Goal: Task Accomplishment & Management: Manage account settings

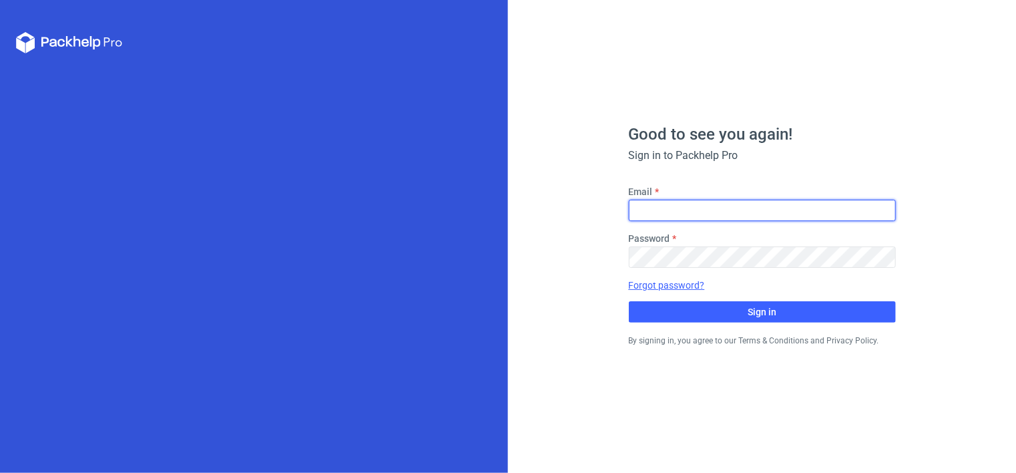
click at [660, 214] on input "Email" at bounding box center [762, 210] width 267 height 21
type input "[PERSON_NAME][EMAIL_ADDRESS][DOMAIN_NAME]"
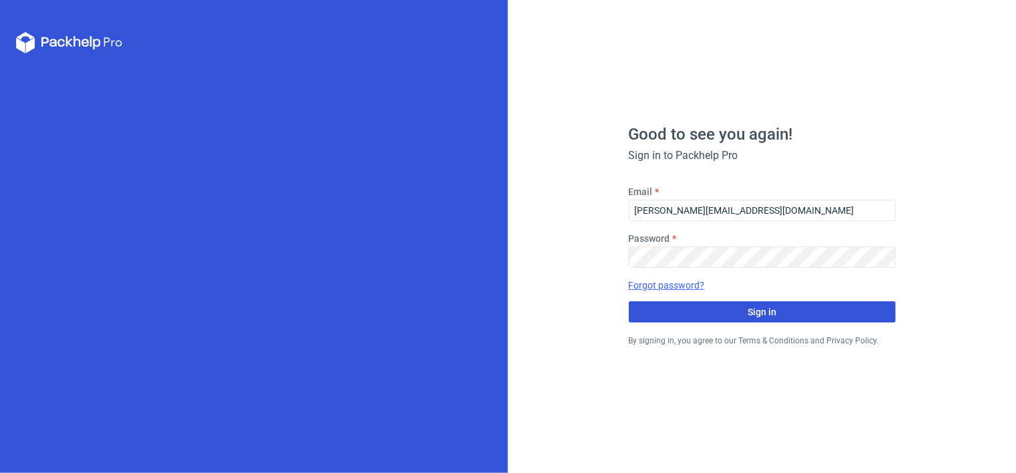
click at [786, 313] on button "Sign in" at bounding box center [762, 311] width 267 height 21
click at [763, 309] on span "Sign in" at bounding box center [762, 311] width 29 height 9
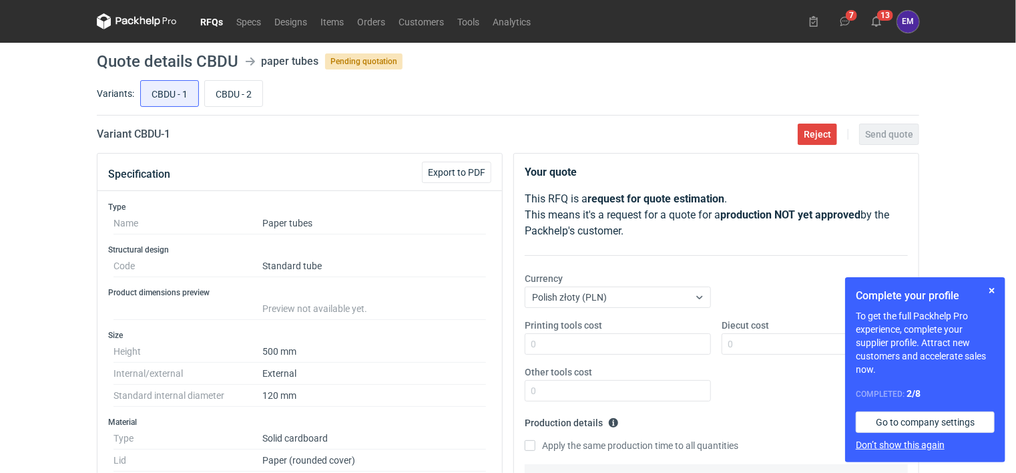
click at [879, 445] on button "Don’t show this again" at bounding box center [900, 444] width 89 height 13
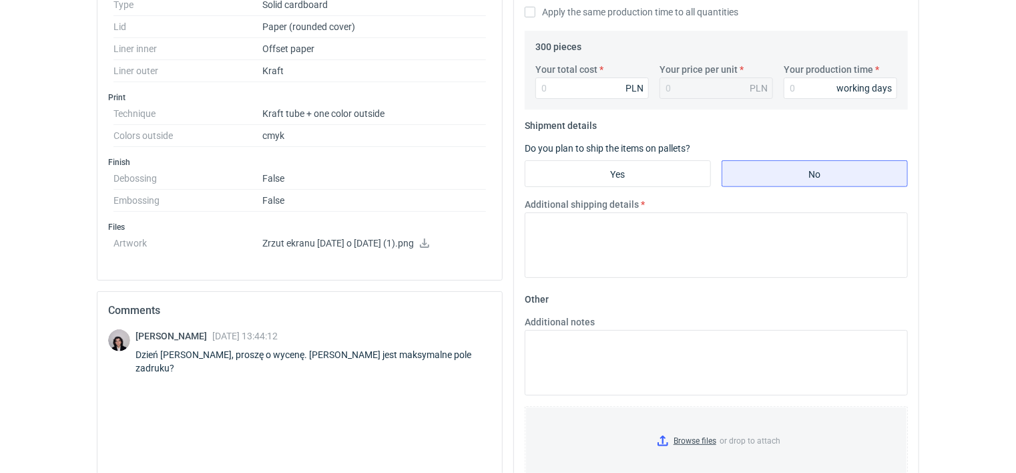
scroll to position [467, 0]
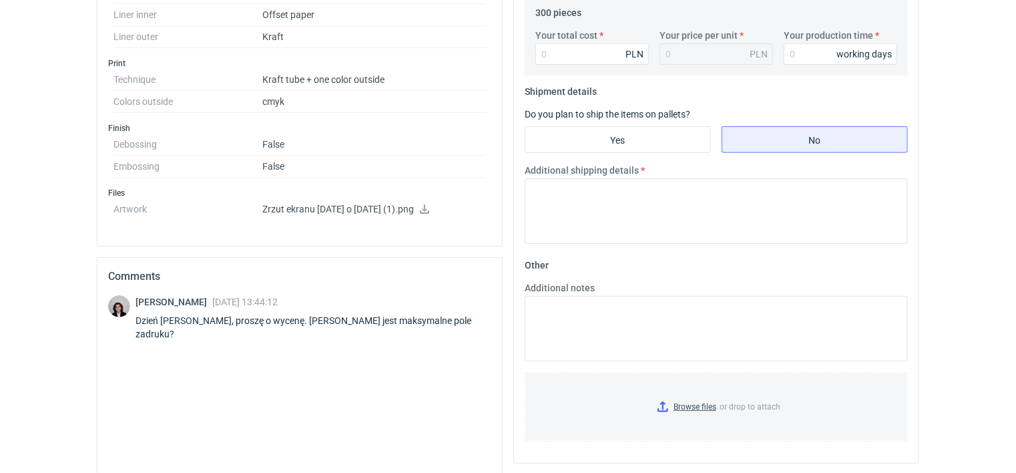
click at [429, 206] on icon at bounding box center [424, 208] width 9 height 9
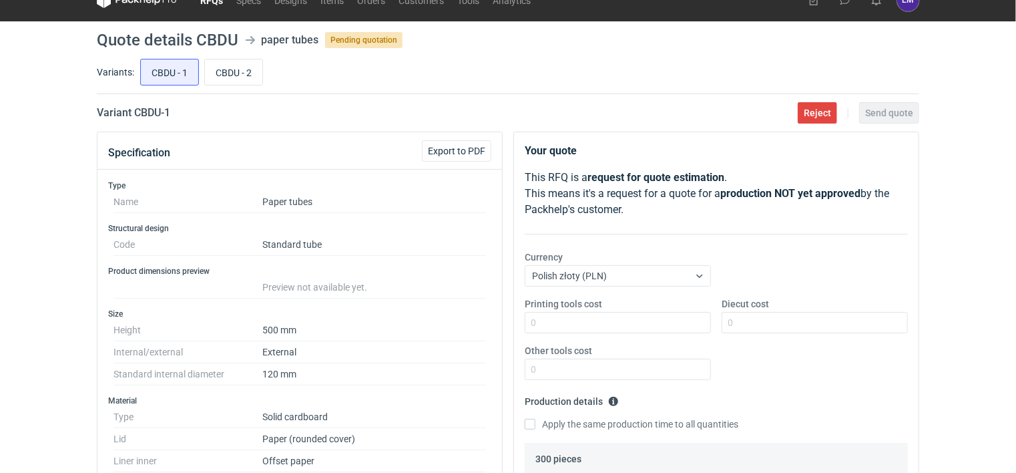
scroll to position [0, 0]
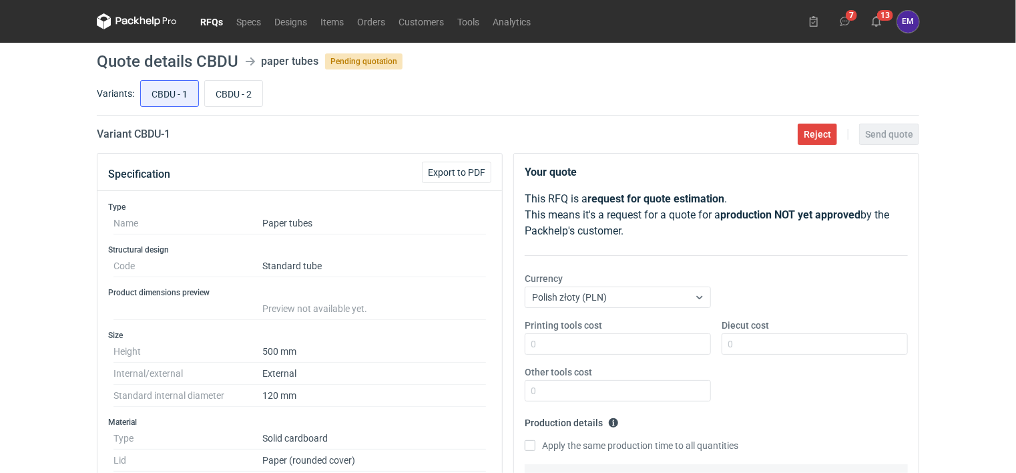
drag, startPoint x: 394, startPoint y: 111, endPoint x: 347, endPoint y: 109, distance: 46.8
click at [394, 111] on div "Variants: CBDU - 1 CBDU - 2" at bounding box center [508, 96] width 823 height 38
click at [245, 95] on input "CBDU - 2" at bounding box center [233, 93] width 57 height 25
radio input "true"
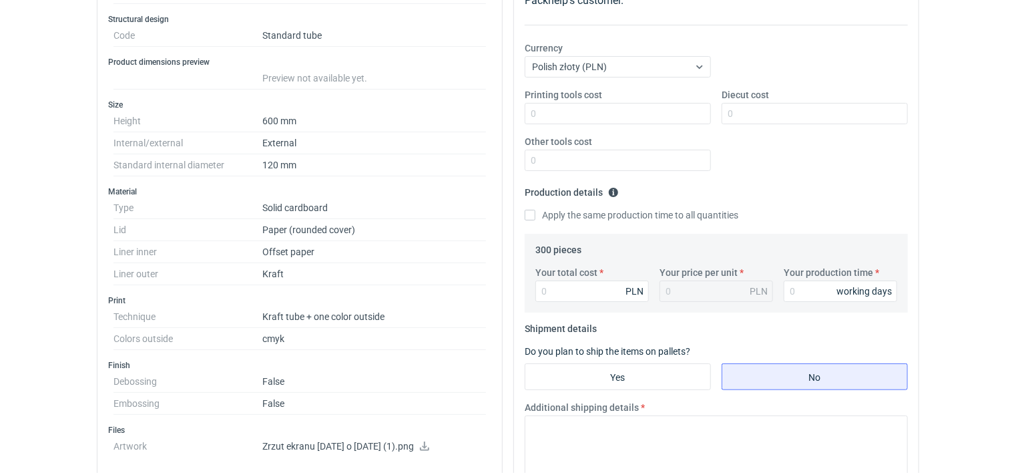
scroll to position [267, 0]
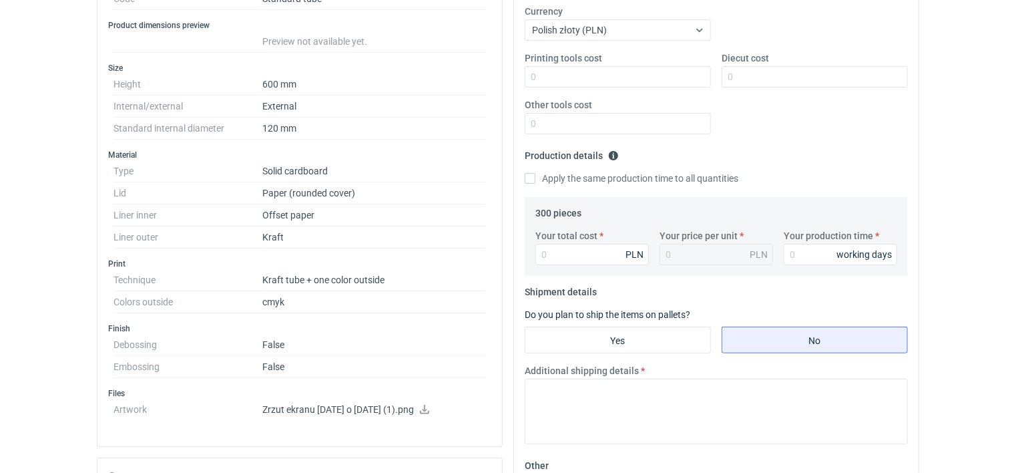
click at [430, 409] on icon at bounding box center [424, 409] width 11 height 9
click at [429, 407] on icon at bounding box center [424, 409] width 9 height 9
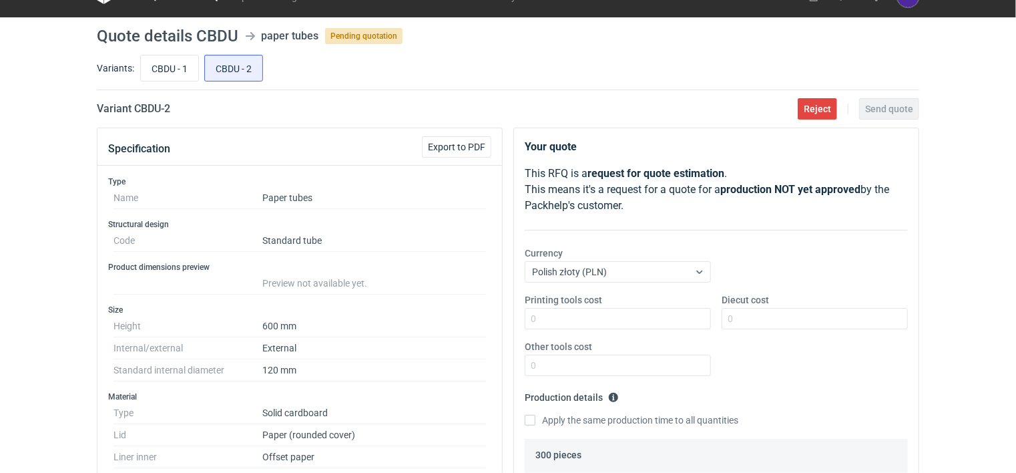
scroll to position [0, 0]
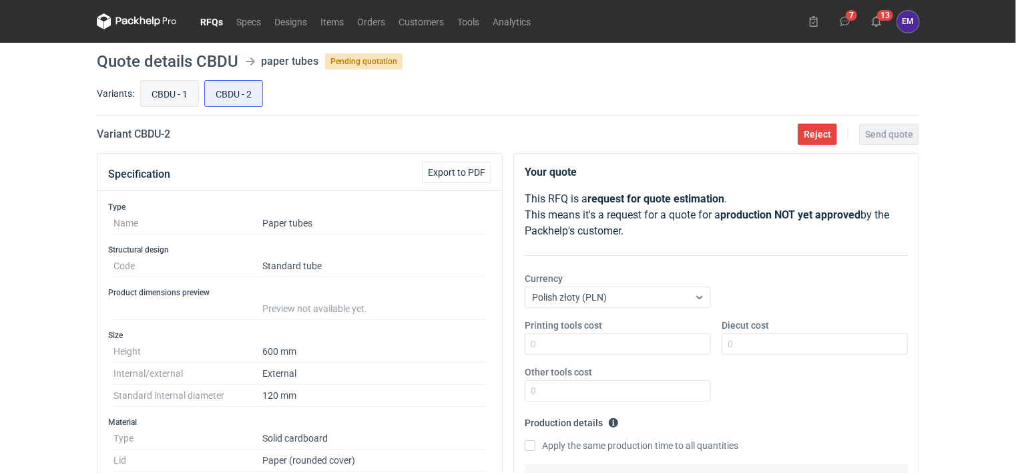
click at [151, 90] on input "CBDU - 1" at bounding box center [169, 93] width 57 height 25
radio input "true"
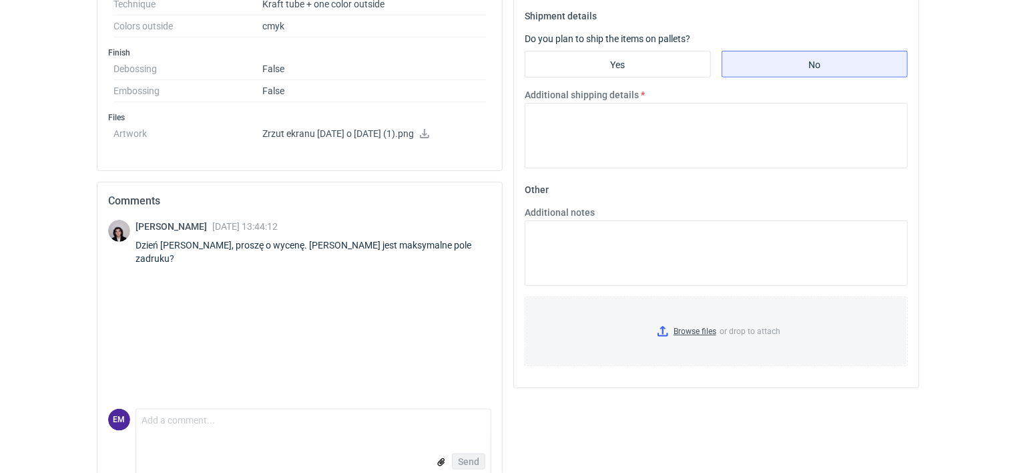
scroll to position [569, 0]
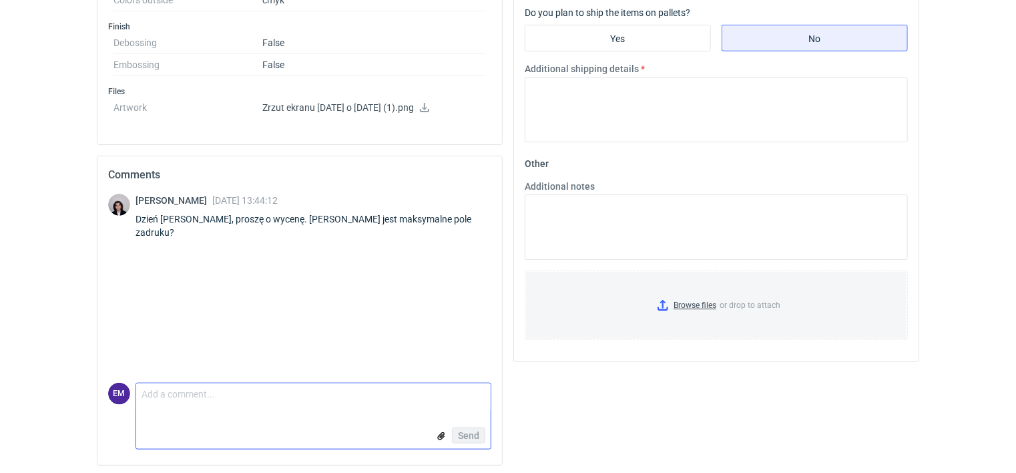
click at [155, 401] on textarea "Comment message" at bounding box center [313, 397] width 355 height 28
click at [224, 393] on textarea "Dzień [PERSON_NAME] [PERSON_NAME]" at bounding box center [313, 397] width 355 height 28
type textarea "Dzień [PERSON_NAME] [PERSON_NAME]"
